Goal: Transaction & Acquisition: Purchase product/service

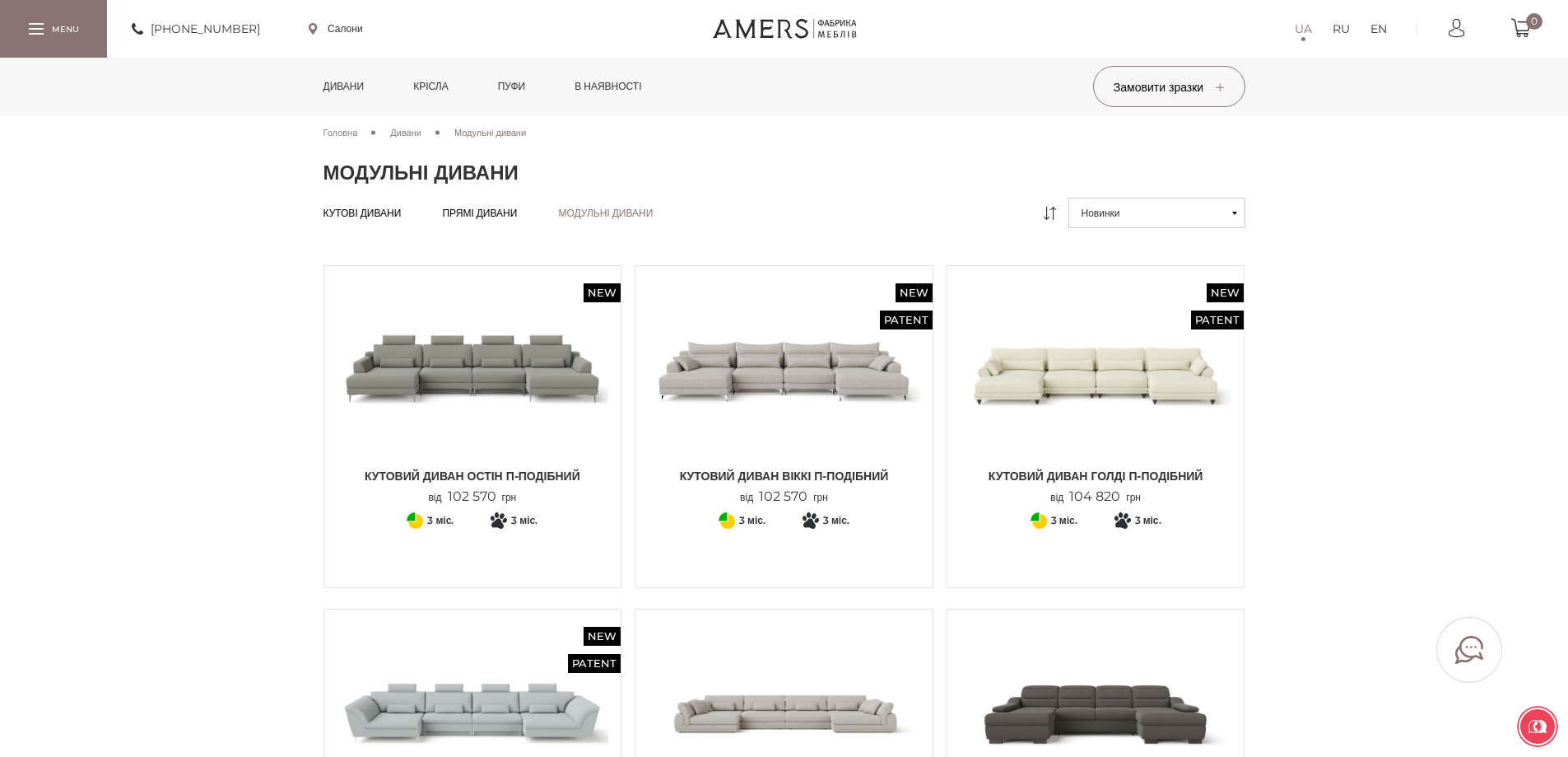
click at [363, 72] on link "Дивани" at bounding box center [344, 86] width 65 height 58
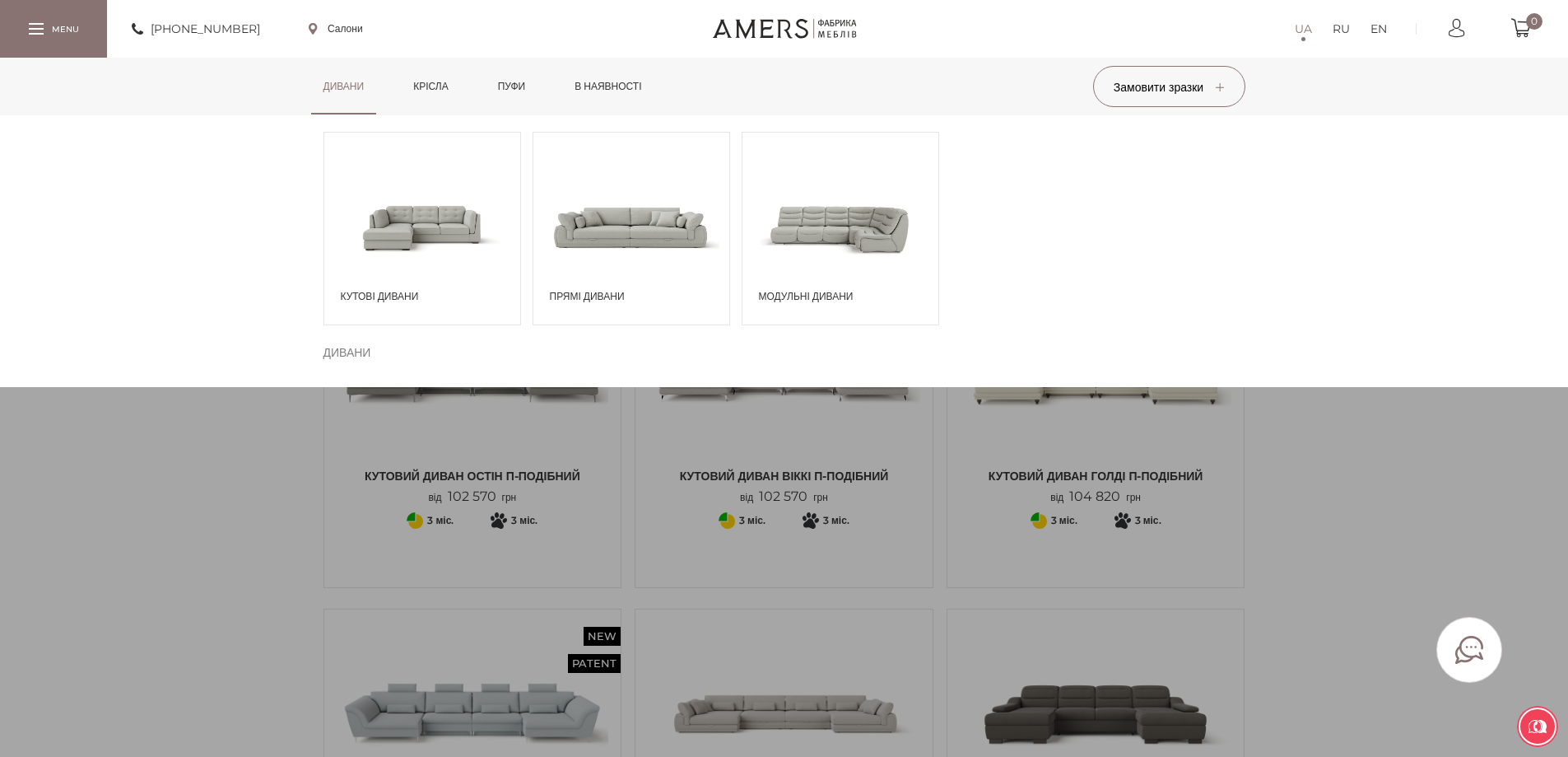
click at [615, 244] on span at bounding box center [631, 226] width 195 height 114
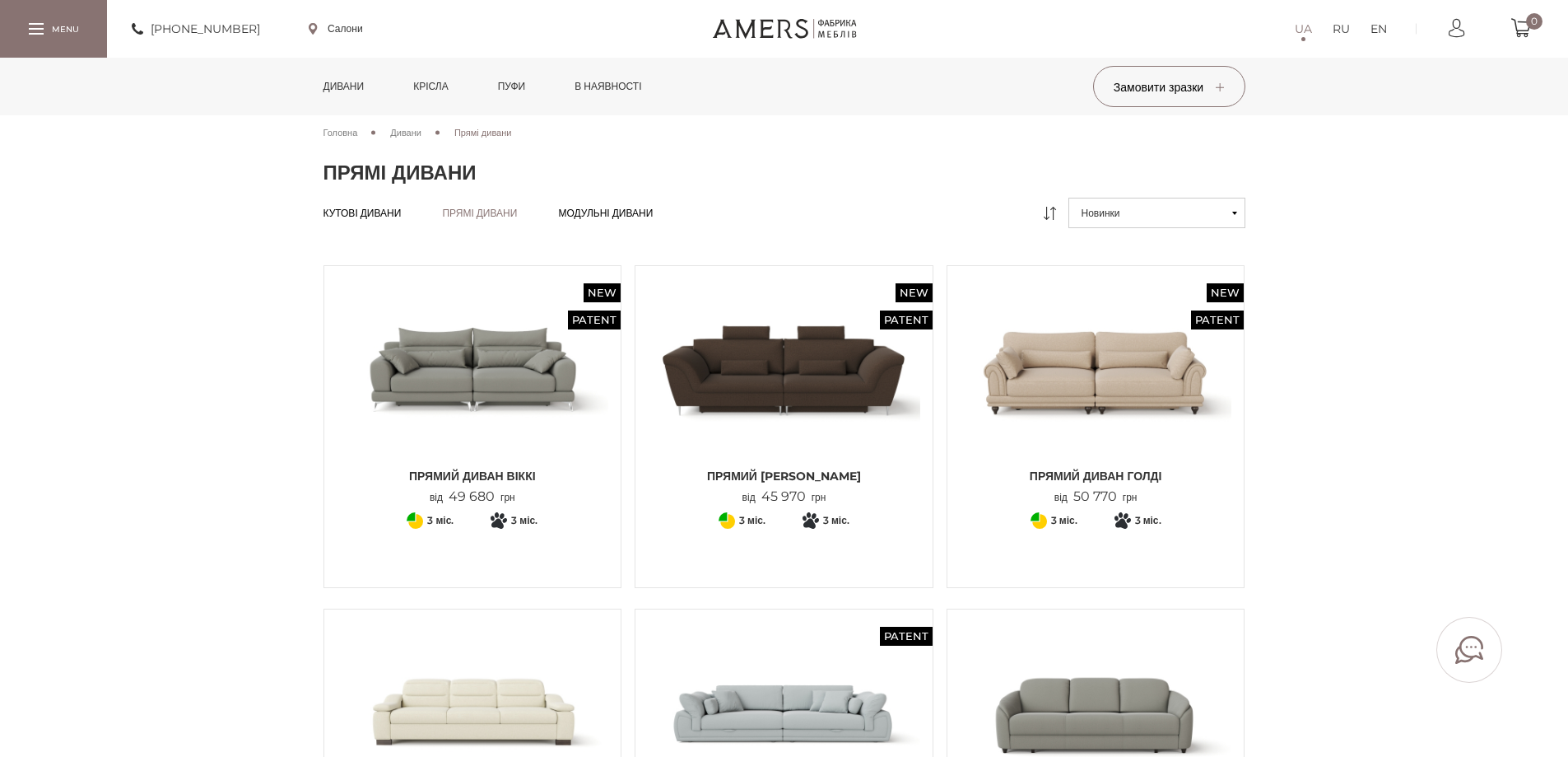
click at [366, 88] on link "Дивани" at bounding box center [344, 86] width 65 height 58
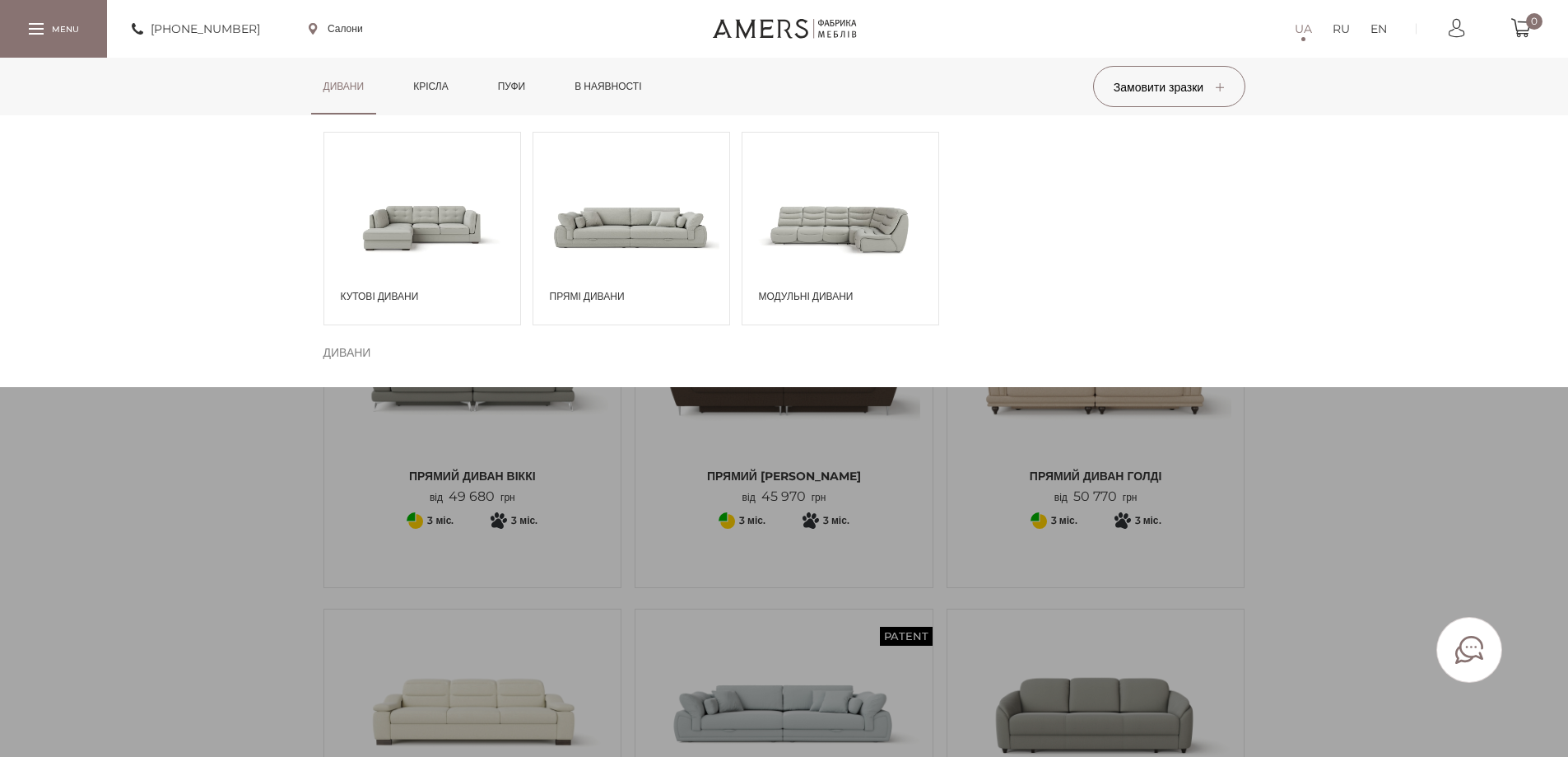
click at [870, 251] on span at bounding box center [840, 226] width 195 height 114
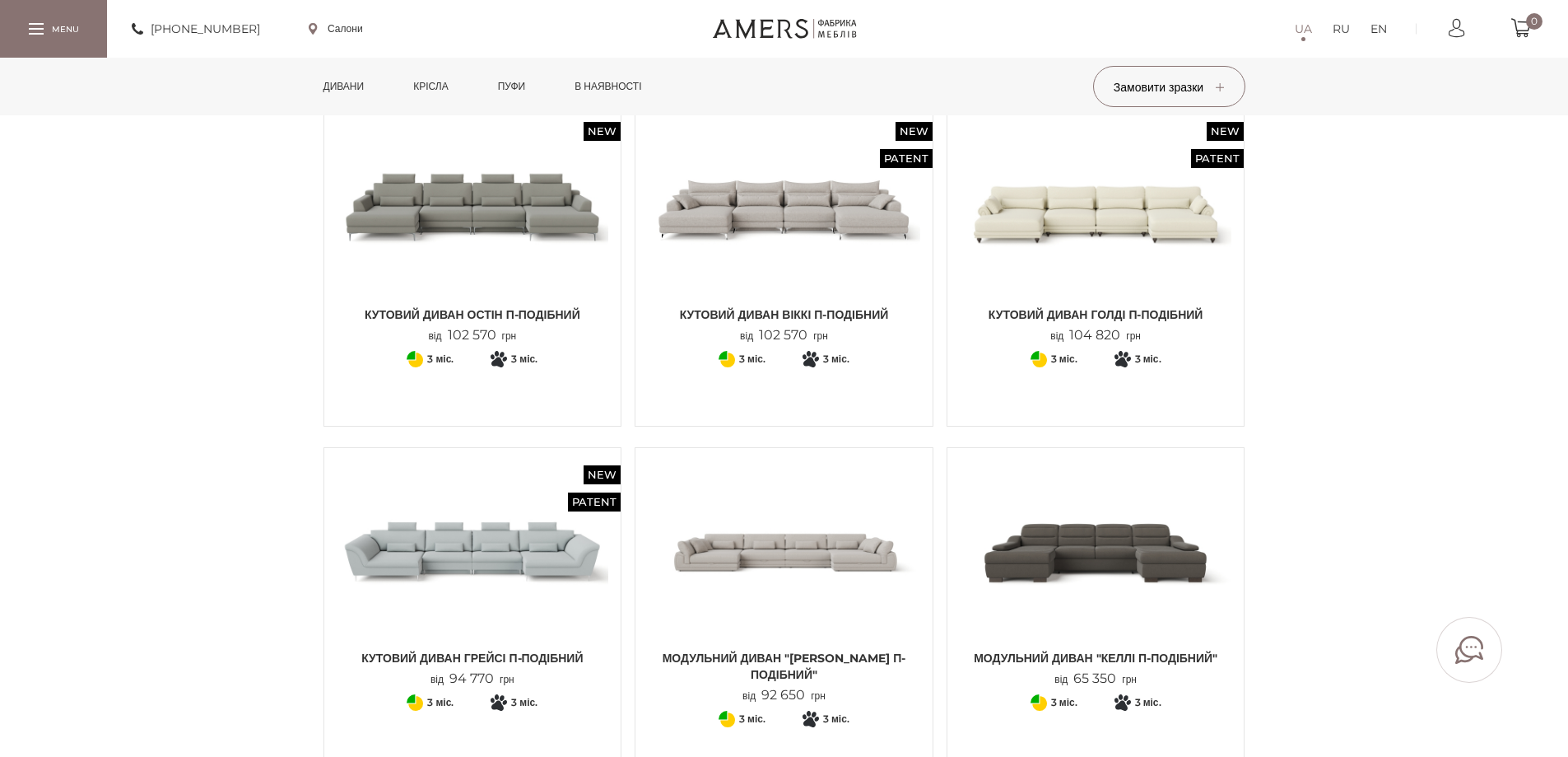
scroll to position [247, 0]
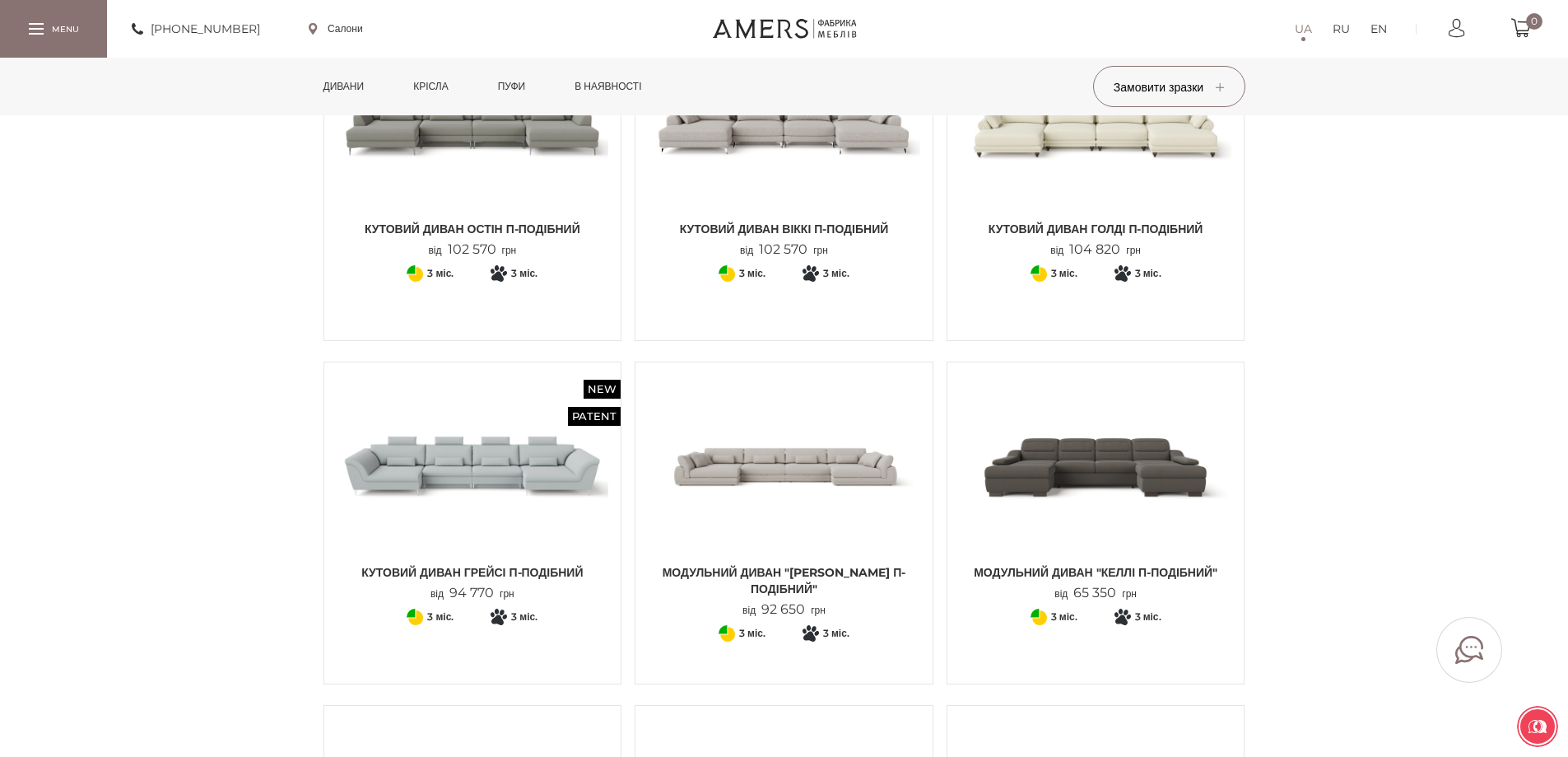
click at [718, 491] on img at bounding box center [784, 465] width 272 height 182
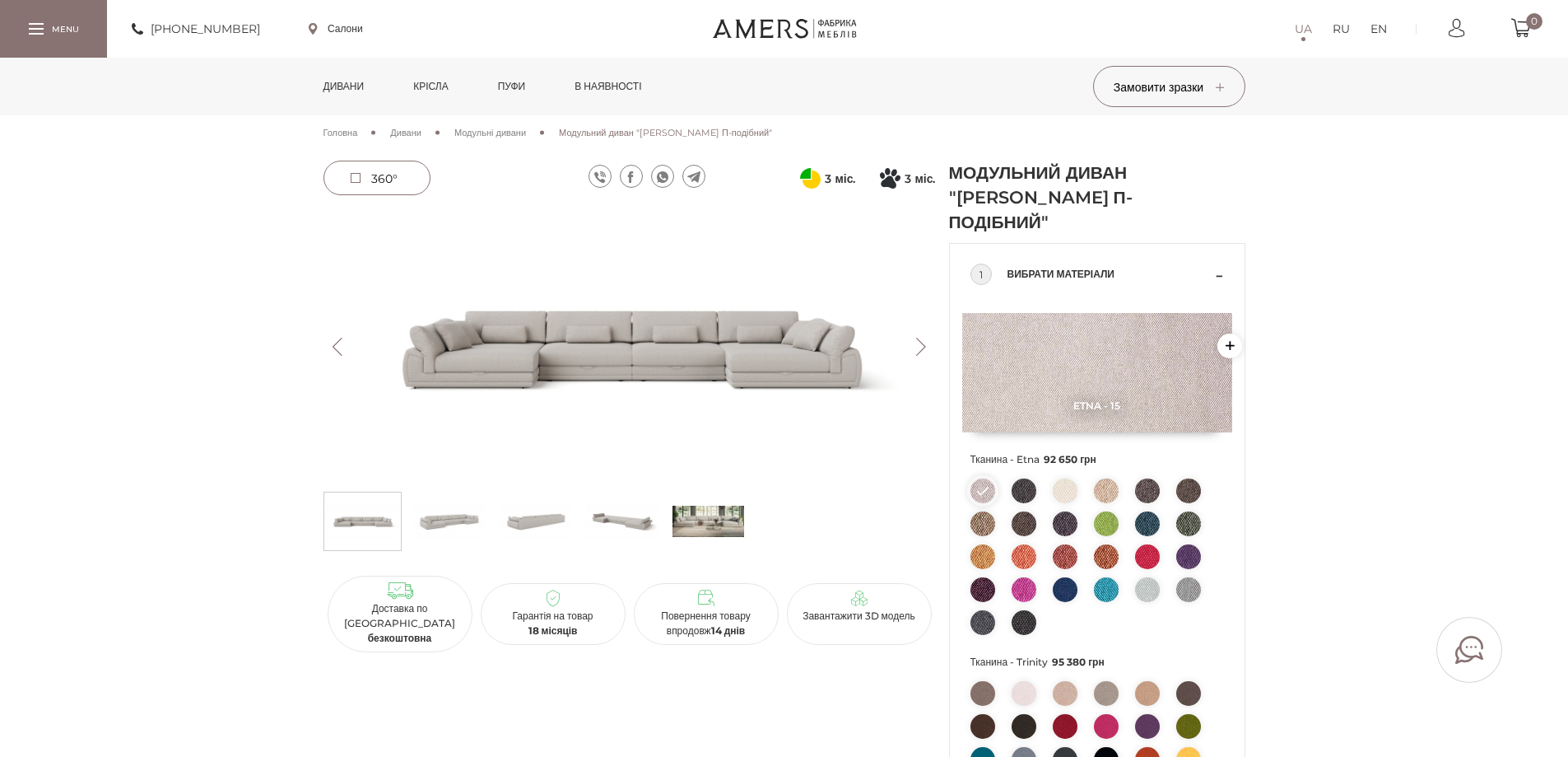
click at [706, 390] on img at bounding box center [630, 347] width 613 height 273
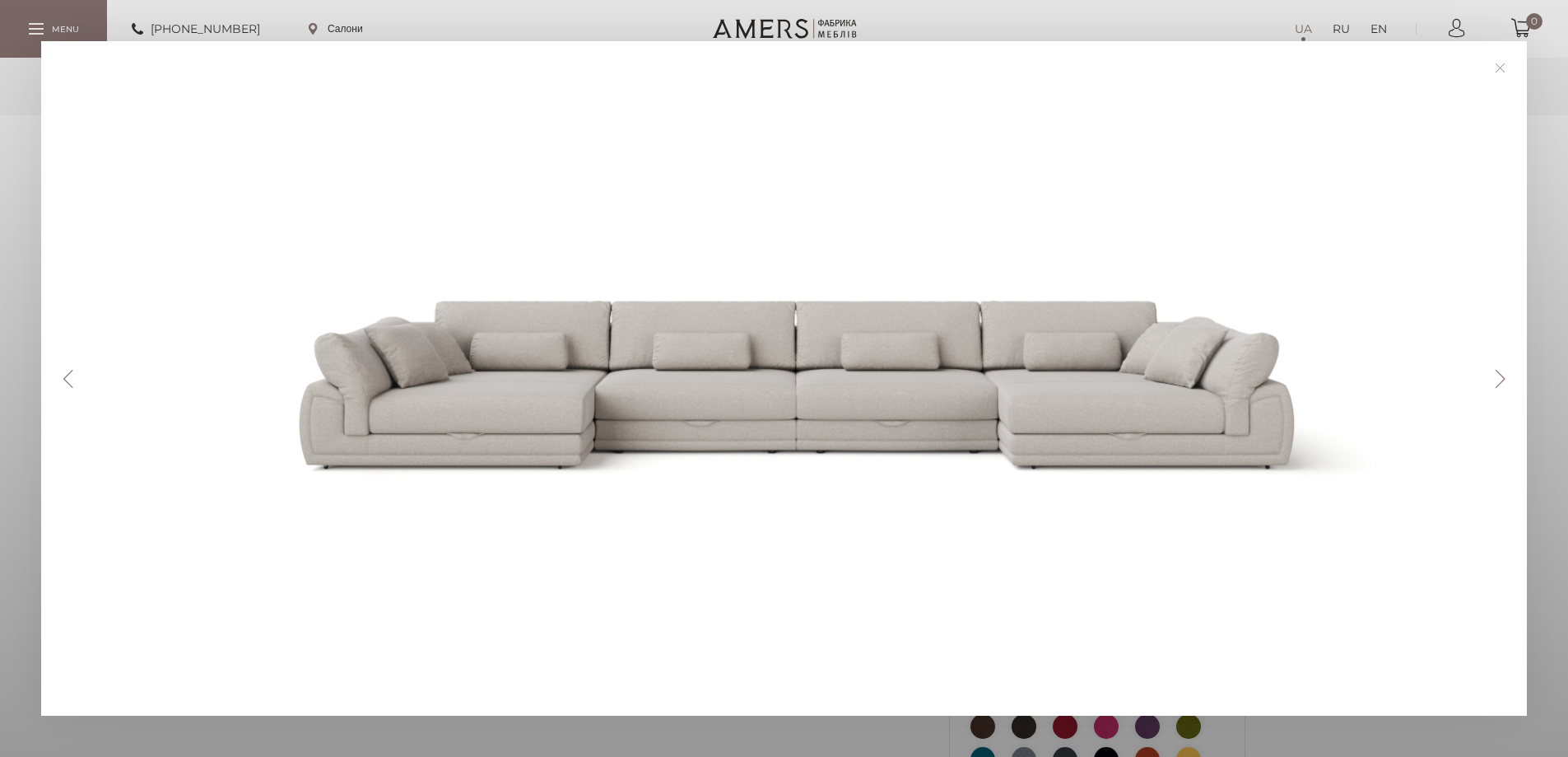
click at [1505, 379] on button "Next" at bounding box center [1500, 379] width 29 height 18
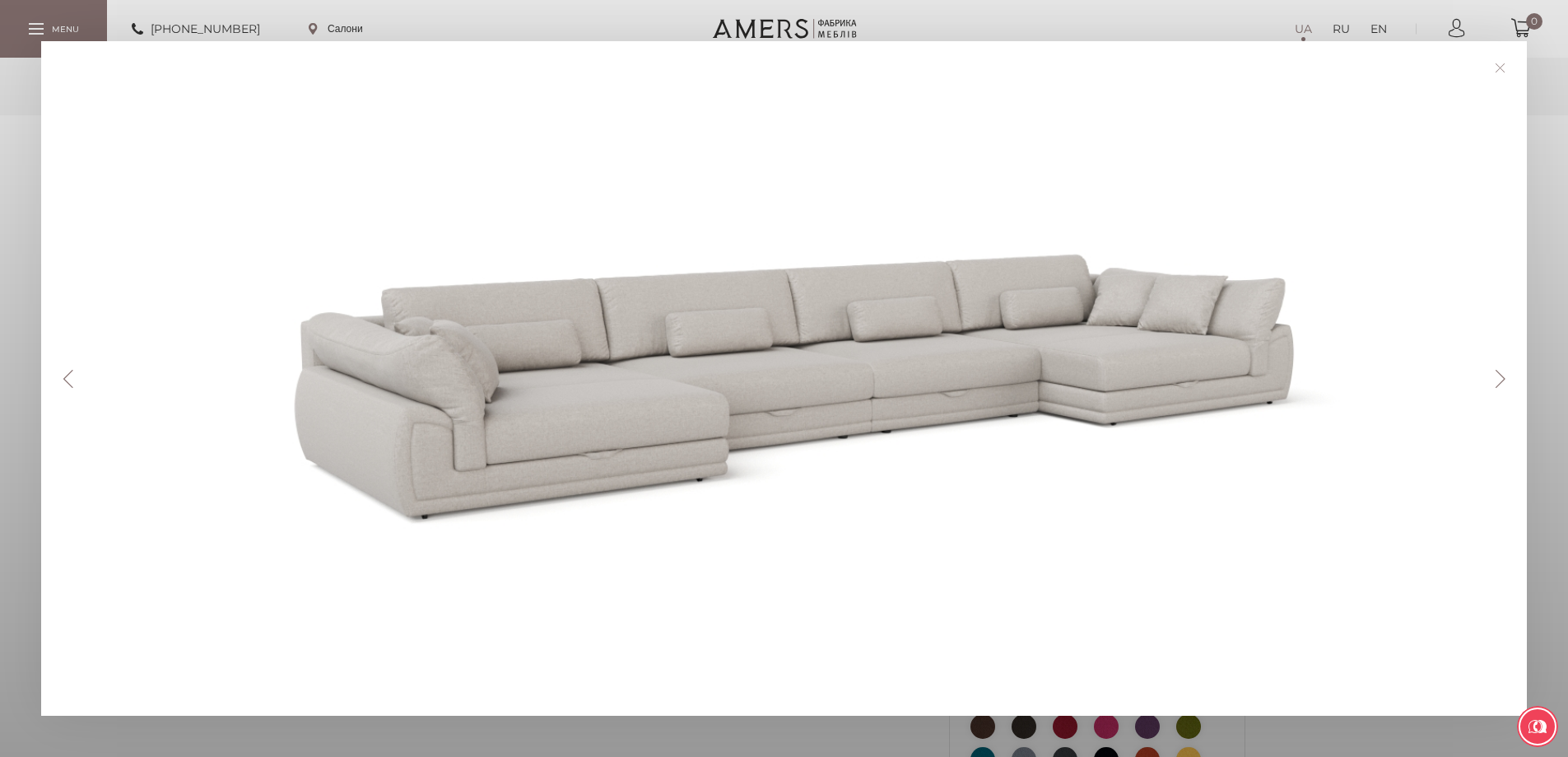
click at [1505, 379] on button "Next" at bounding box center [1500, 379] width 29 height 18
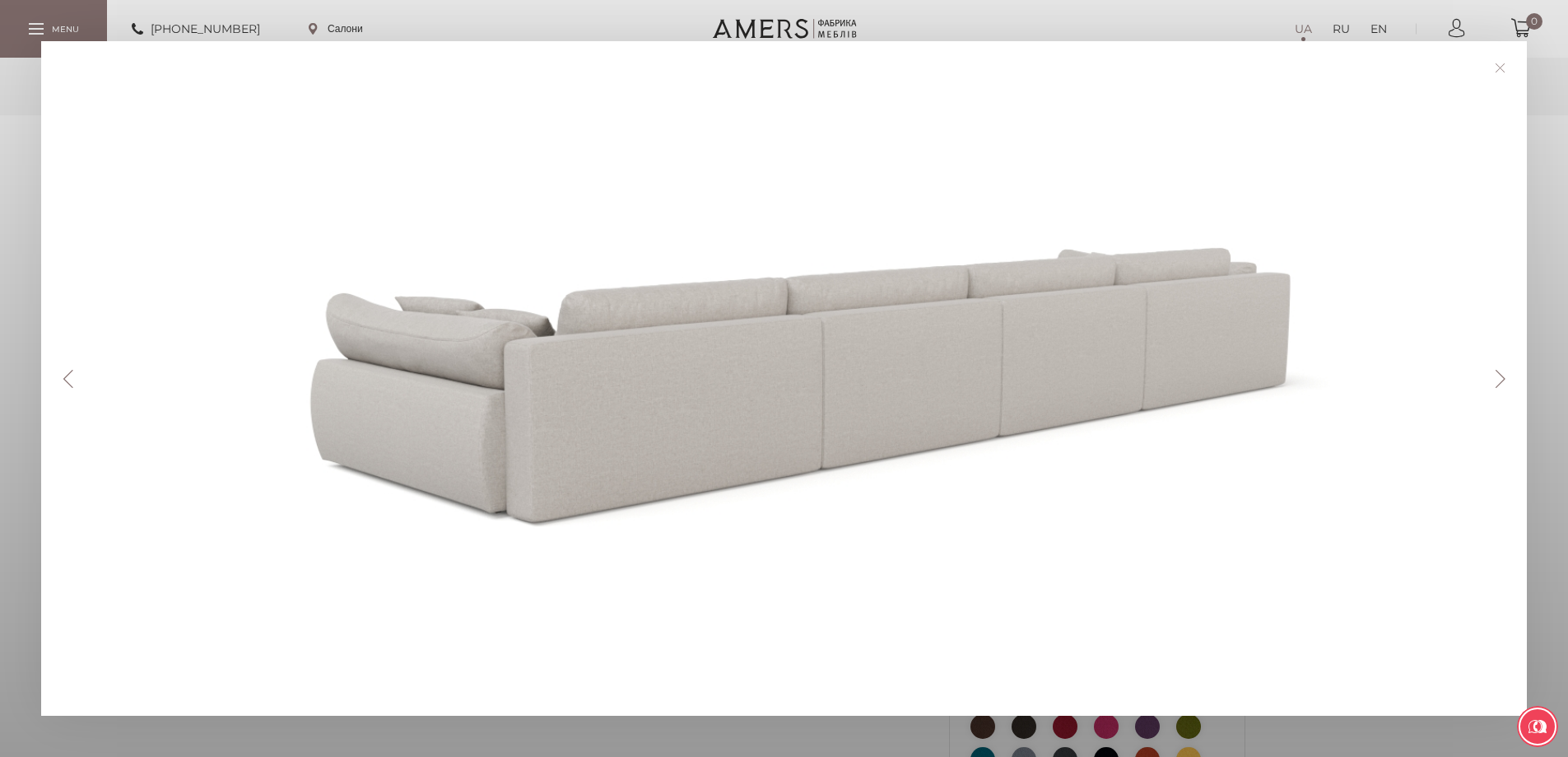
click at [1505, 379] on button "Next" at bounding box center [1500, 379] width 29 height 18
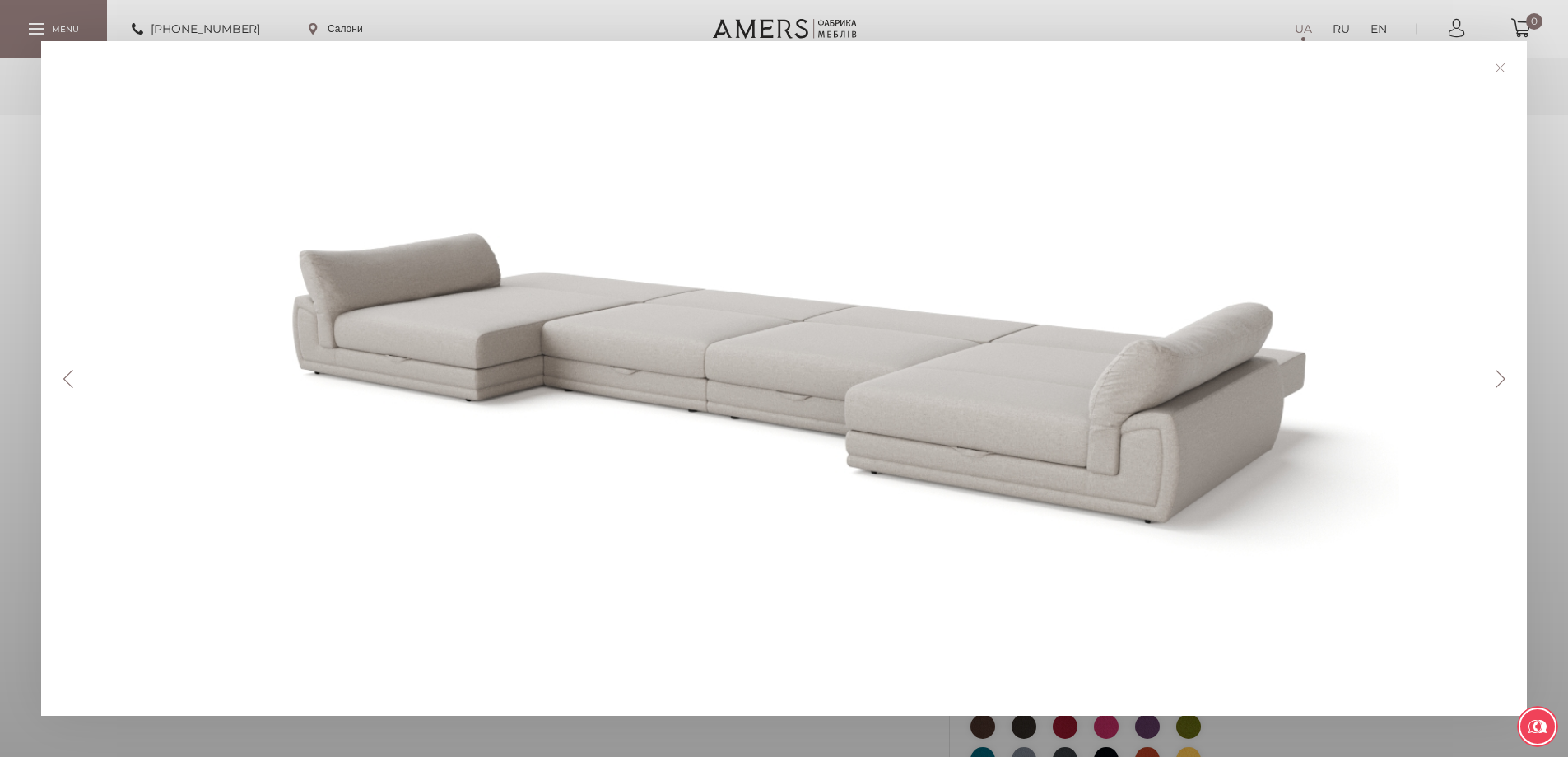
click at [1505, 379] on button "Next" at bounding box center [1500, 379] width 29 height 18
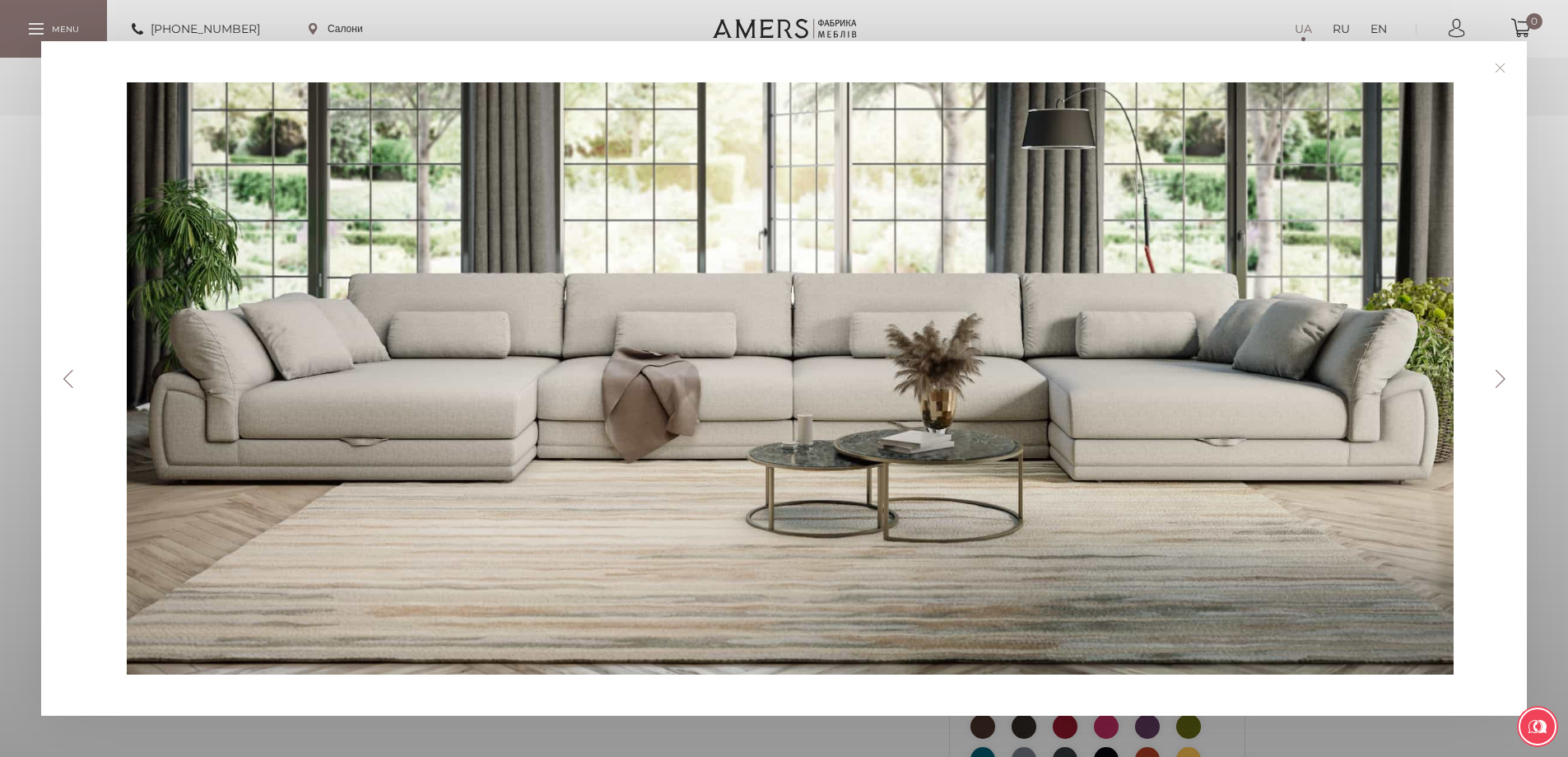
click at [1505, 379] on button "Next" at bounding box center [1500, 379] width 29 height 18
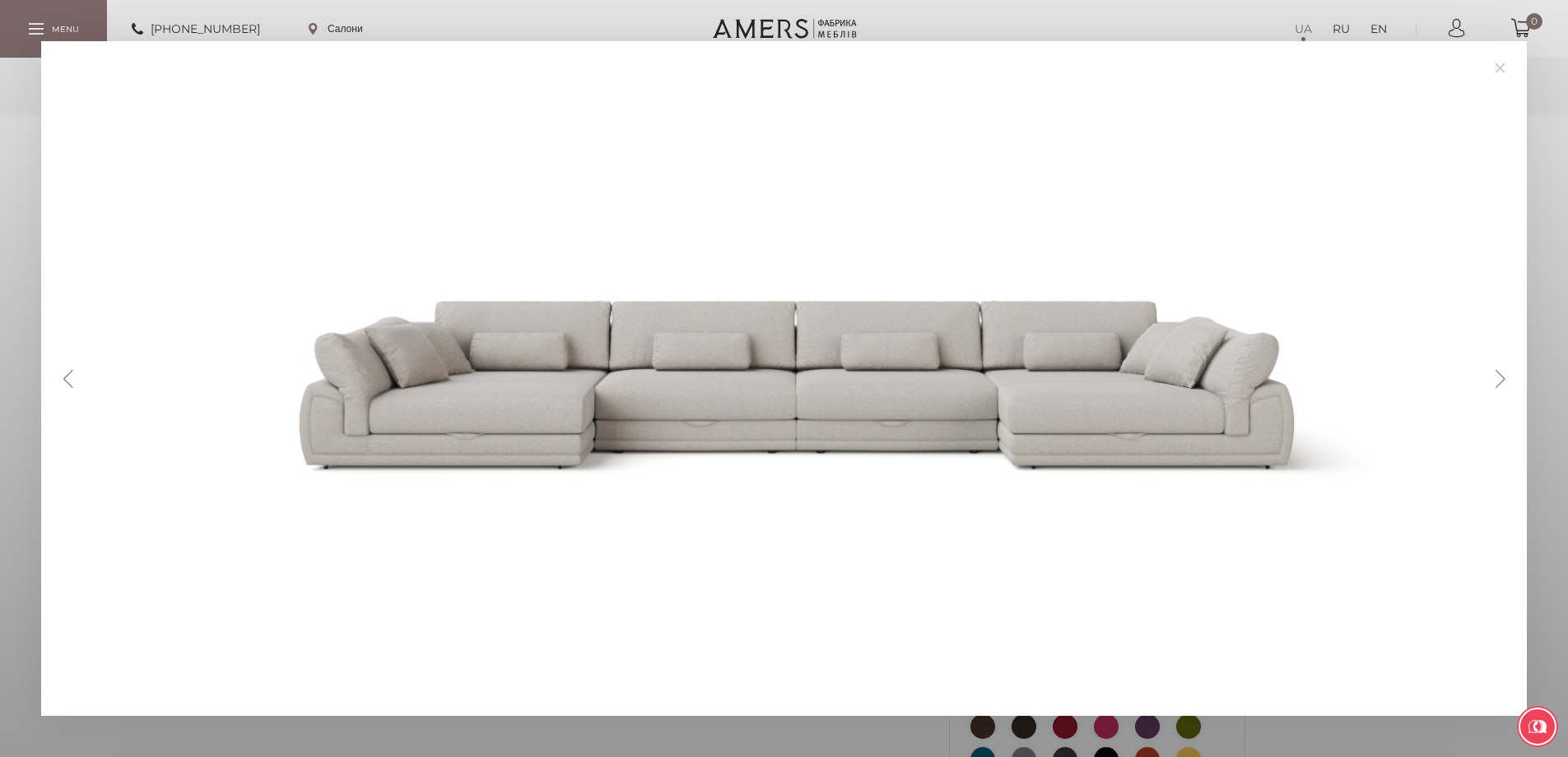
click at [1505, 379] on button "Next" at bounding box center [1500, 379] width 29 height 18
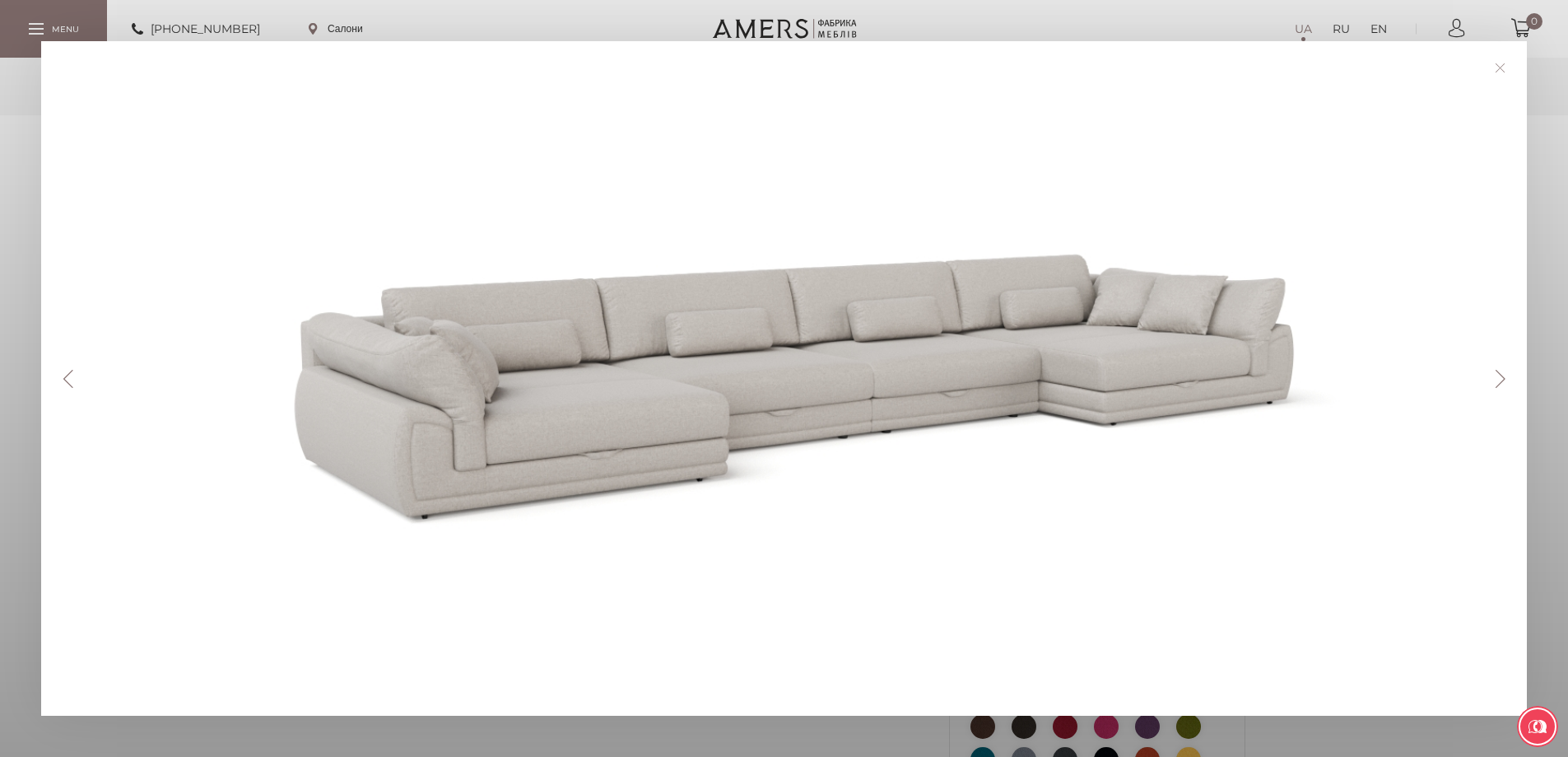
click at [1505, 379] on button "Next" at bounding box center [1500, 379] width 29 height 18
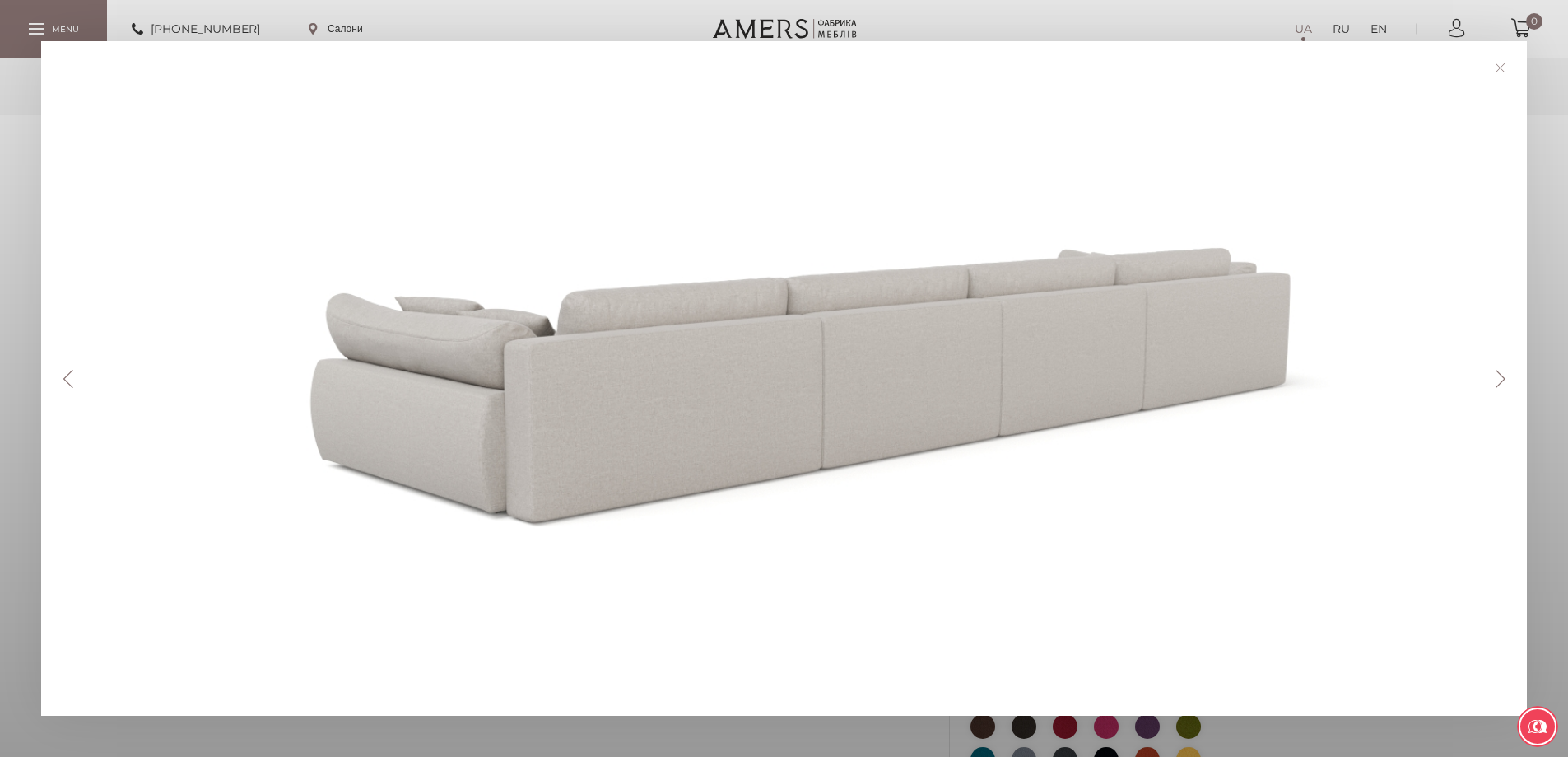
click at [1505, 379] on button "Next" at bounding box center [1500, 379] width 29 height 18
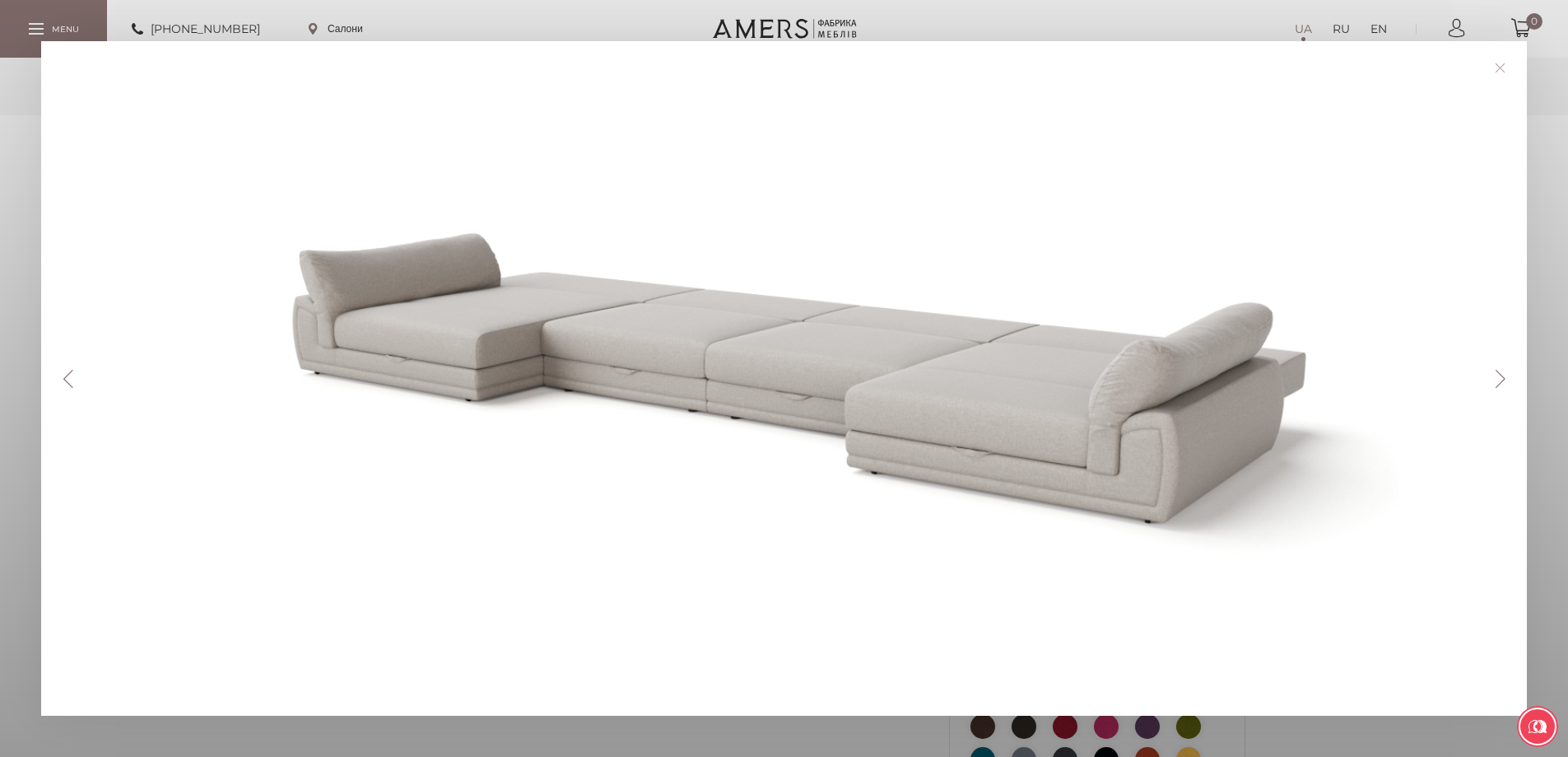
click at [1508, 384] on button "Next" at bounding box center [1500, 379] width 29 height 18
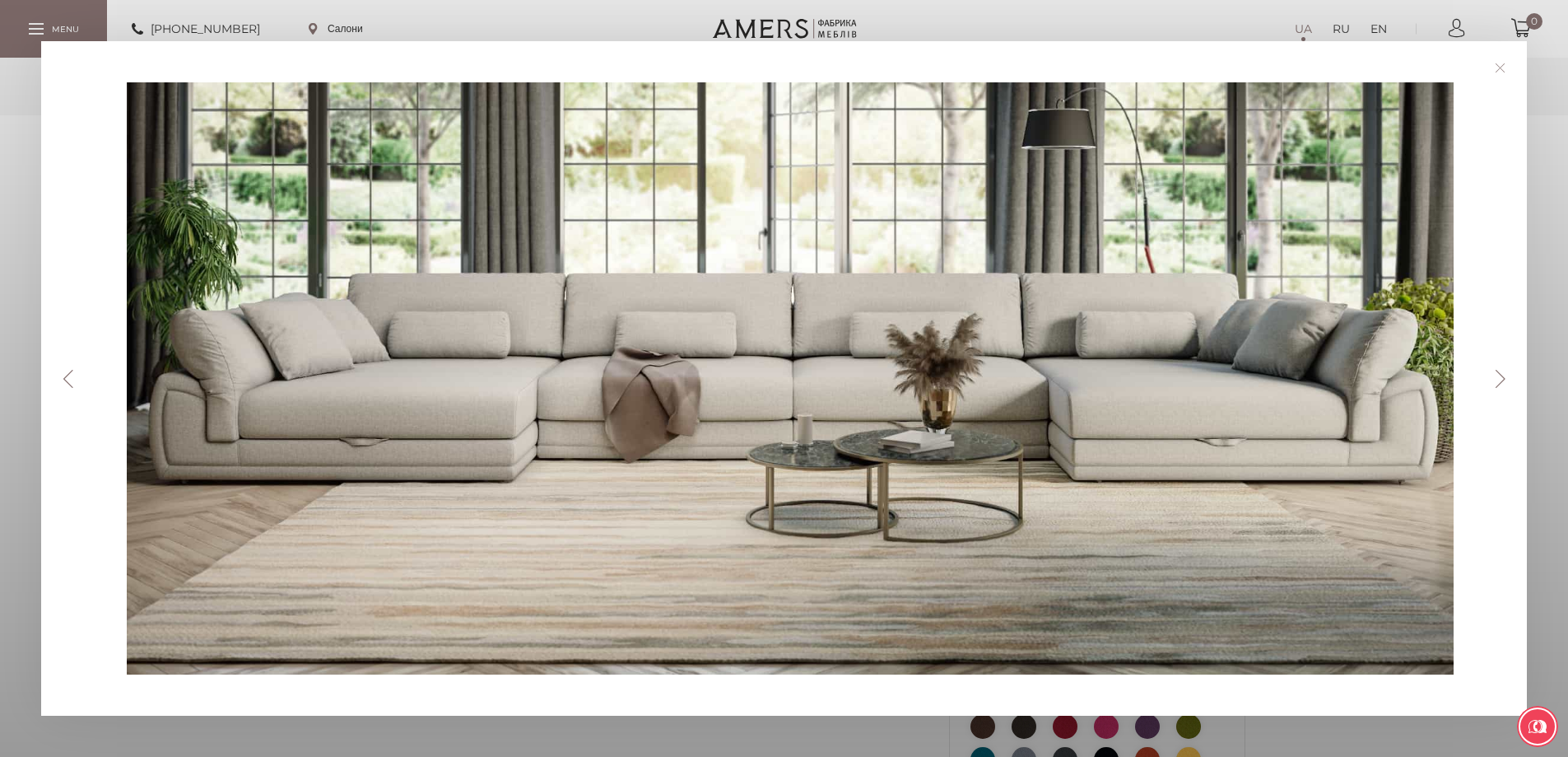
click at [1508, 72] on link at bounding box center [1499, 67] width 25 height 25
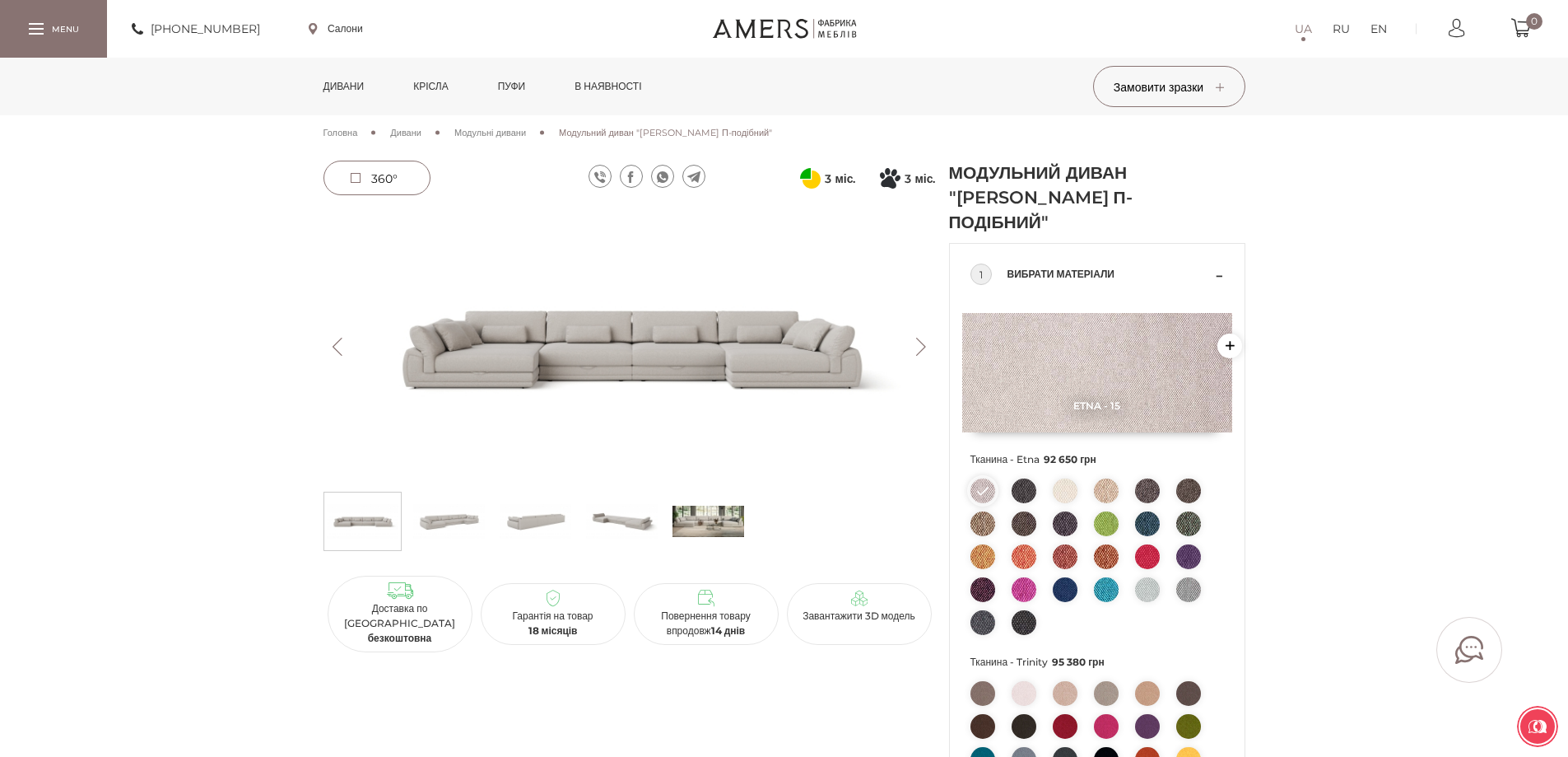
click at [1109, 484] on img at bounding box center [1106, 491] width 24 height 24
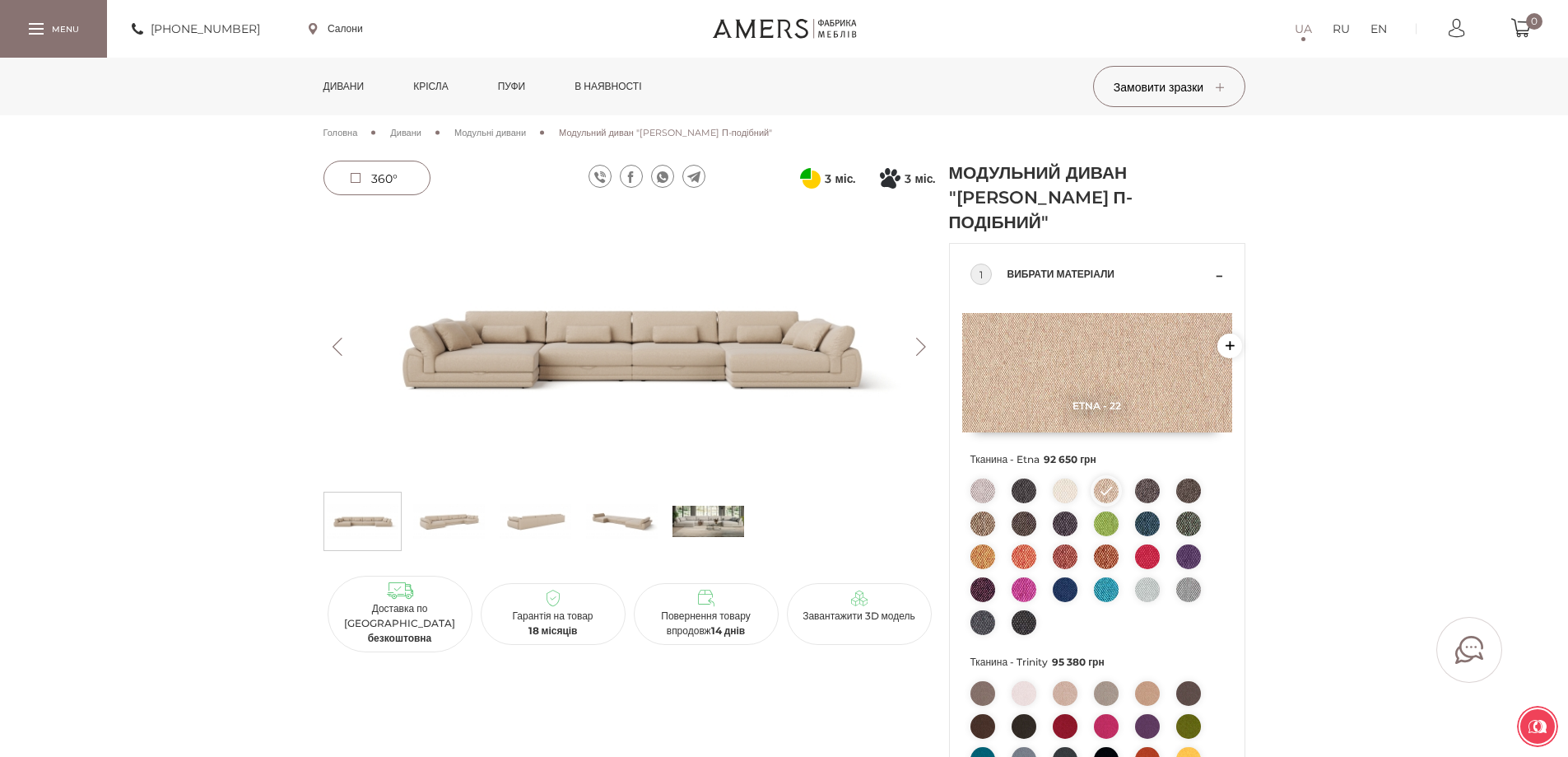
click at [716, 341] on img at bounding box center [630, 347] width 613 height 273
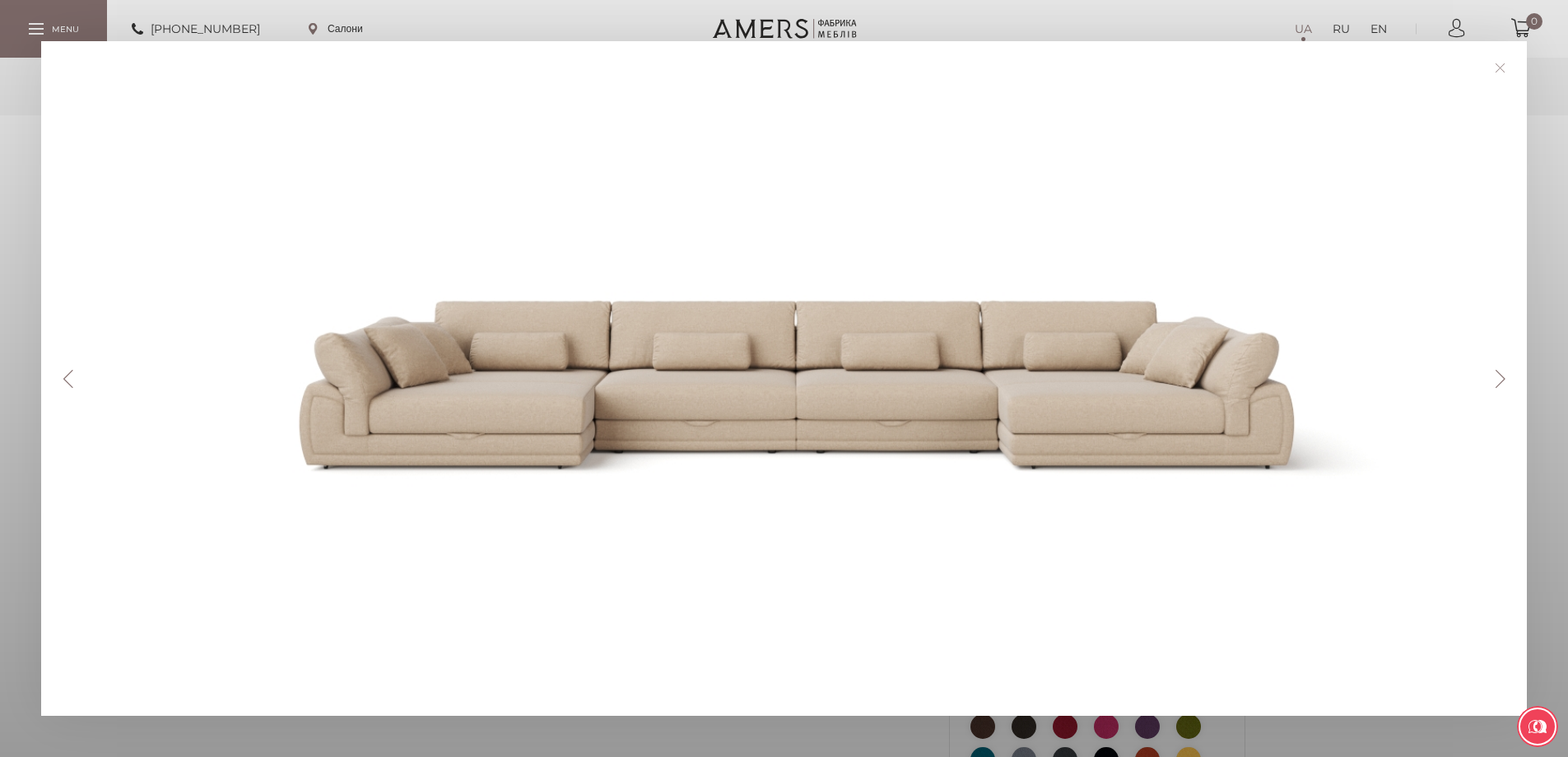
drag, startPoint x: 820, startPoint y: 384, endPoint x: 653, endPoint y: 447, distance: 178.5
click at [653, 447] on div at bounding box center [790, 378] width 1415 height 592
drag, startPoint x: 653, startPoint y: 447, endPoint x: 652, endPoint y: 541, distance: 94.0
click at [652, 541] on div at bounding box center [790, 378] width 1415 height 592
drag, startPoint x: 652, startPoint y: 541, endPoint x: 1403, endPoint y: 258, distance: 802.6
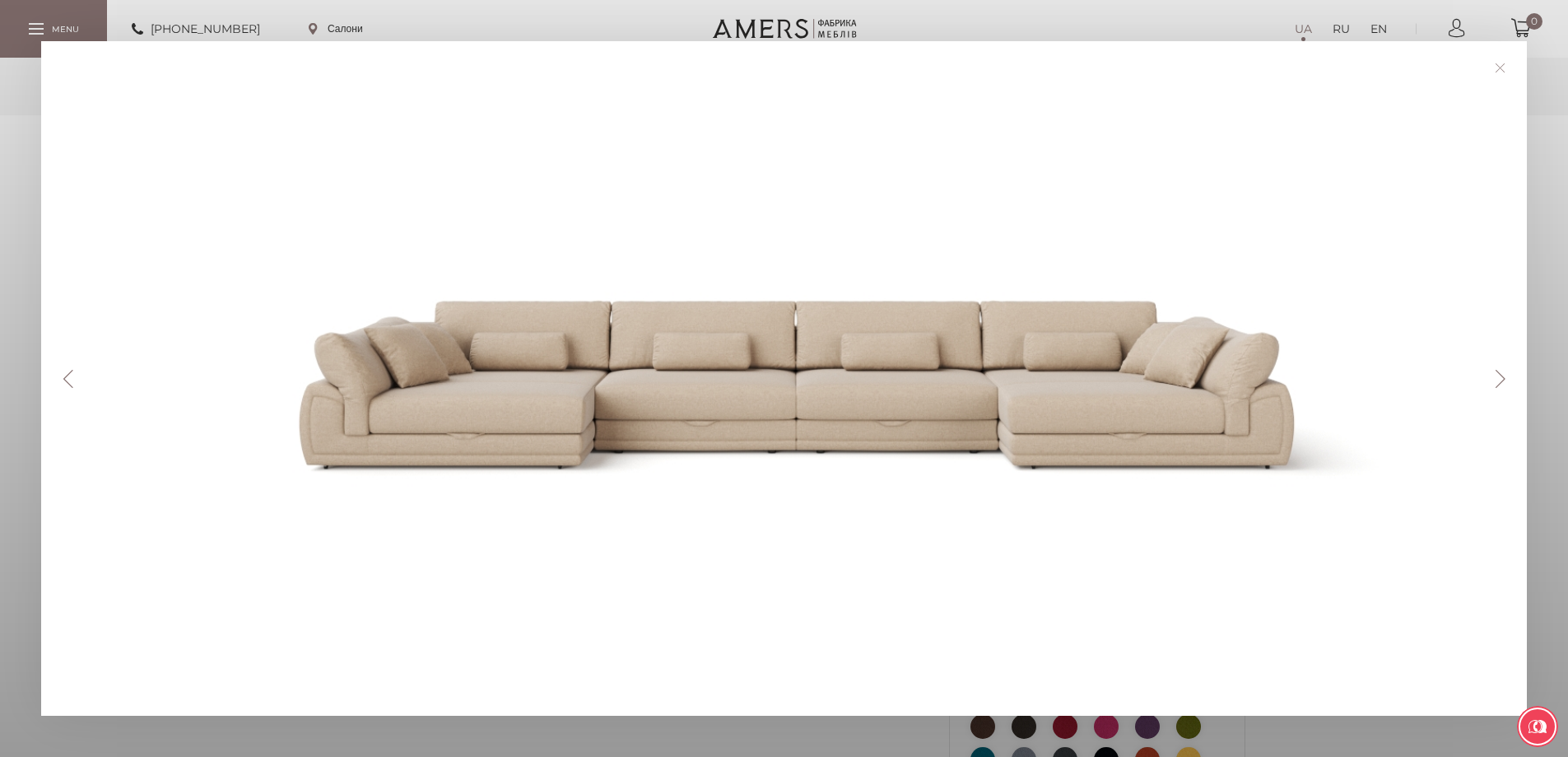
click at [1403, 258] on div at bounding box center [790, 378] width 1415 height 592
